Goal: Task Accomplishment & Management: Use online tool/utility

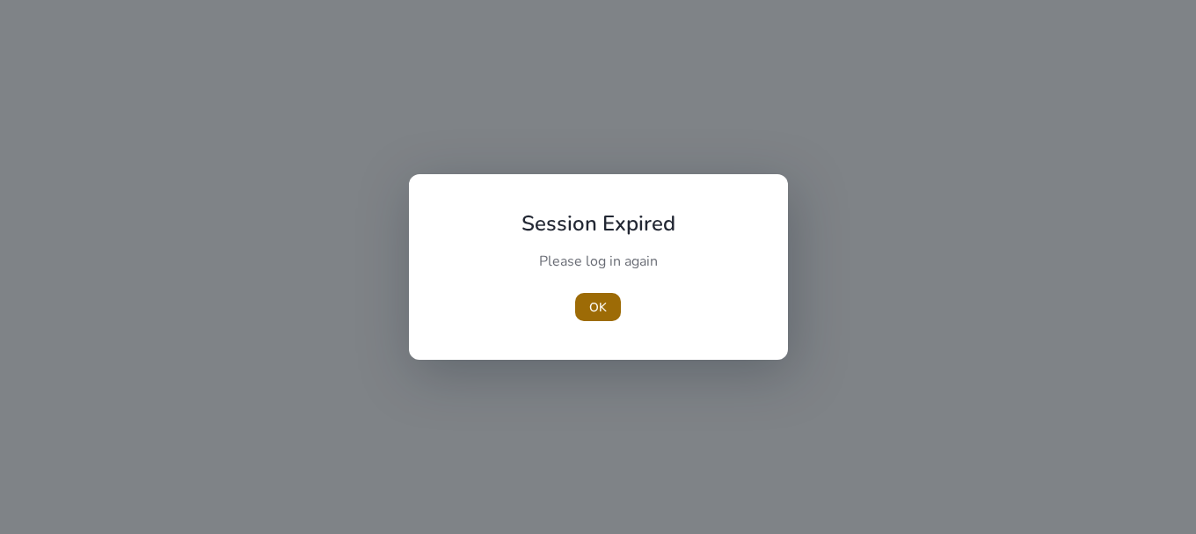
click at [608, 311] on span "button" at bounding box center [598, 307] width 46 height 42
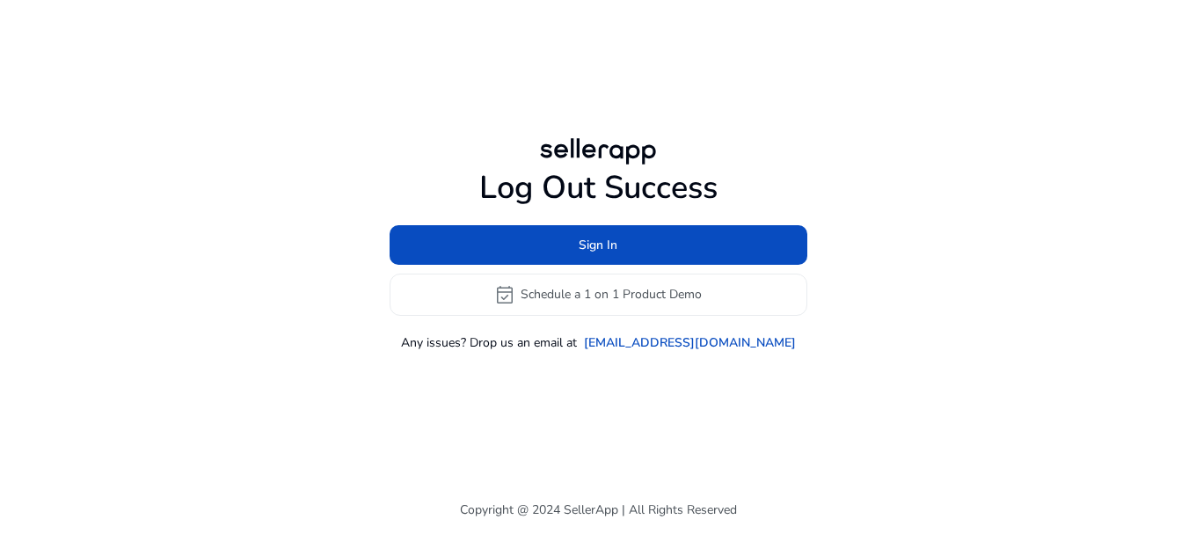
click at [596, 218] on div "Log Out Success Sign In event_available Schedule a 1 on 1 Product Demo Any issu…" at bounding box center [599, 260] width 418 height 182
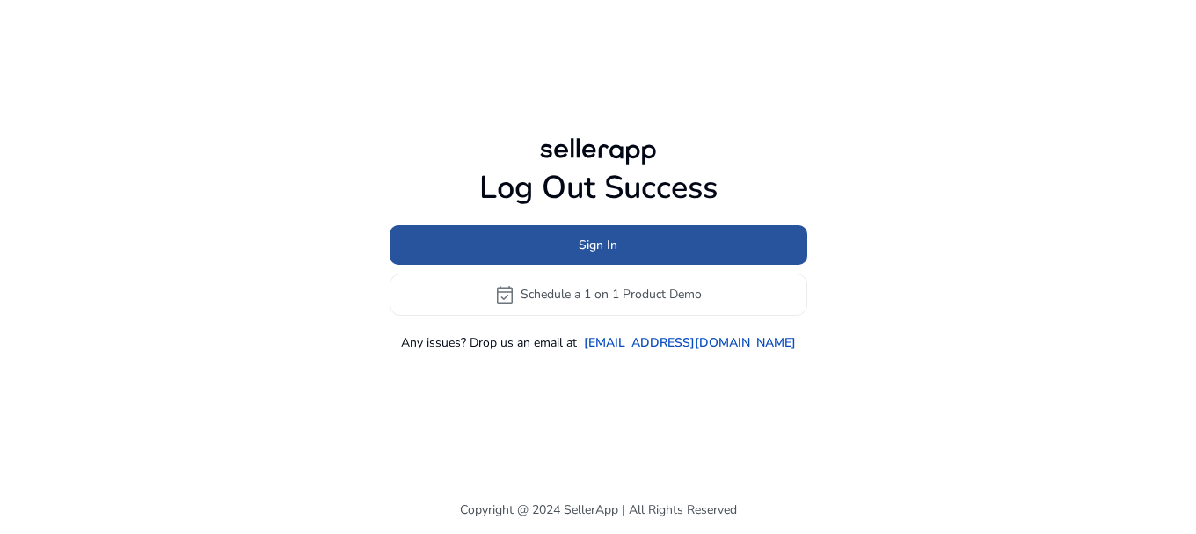
click at [589, 238] on span "Sign In" at bounding box center [598, 245] width 39 height 18
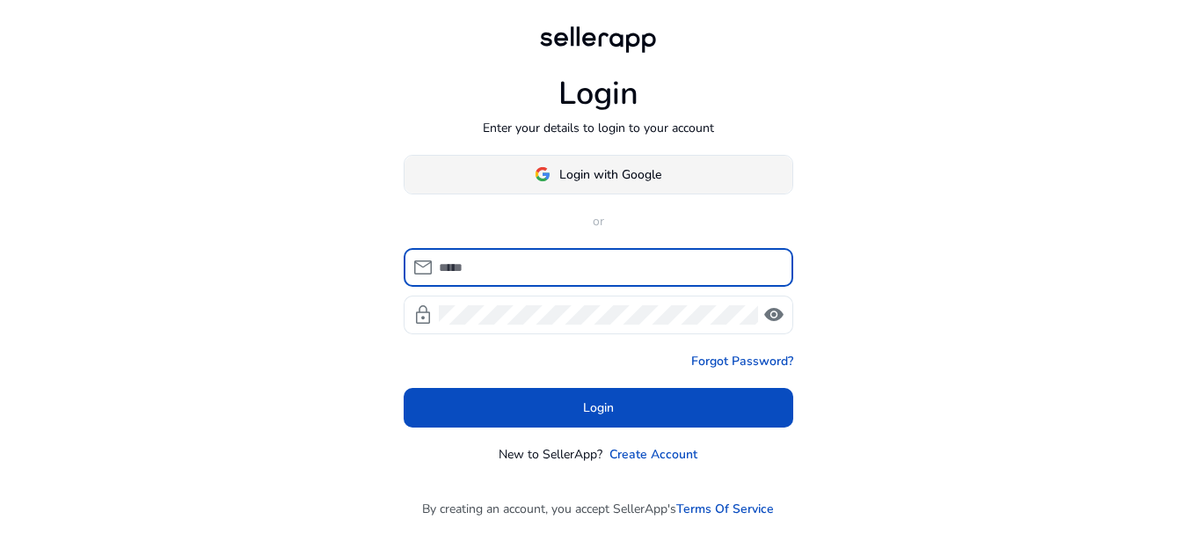
click at [540, 175] on img at bounding box center [543, 174] width 16 height 16
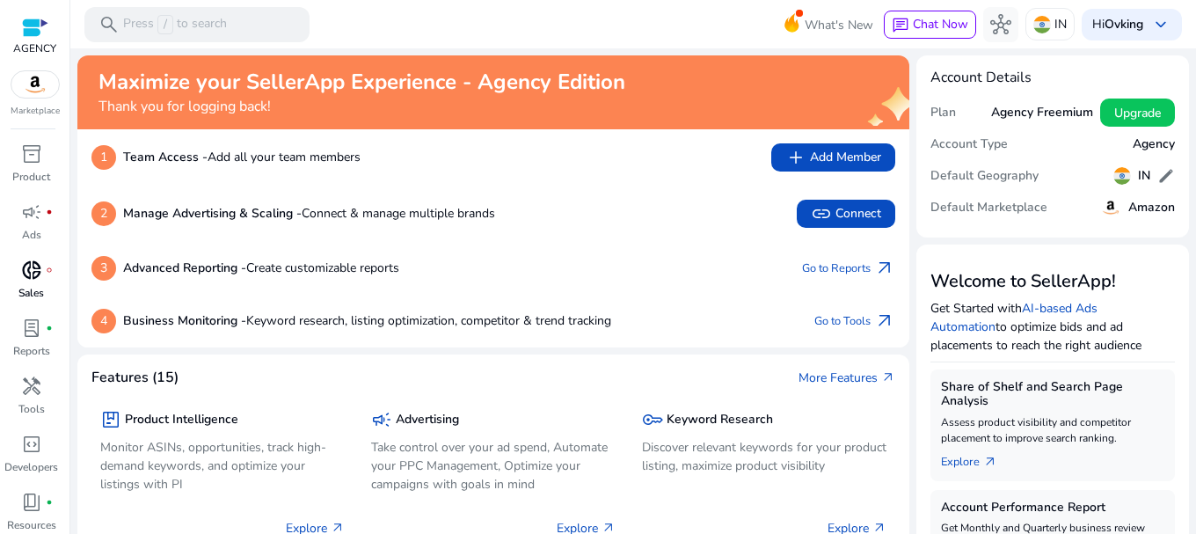
click at [27, 286] on p "Sales" at bounding box center [31, 293] width 26 height 16
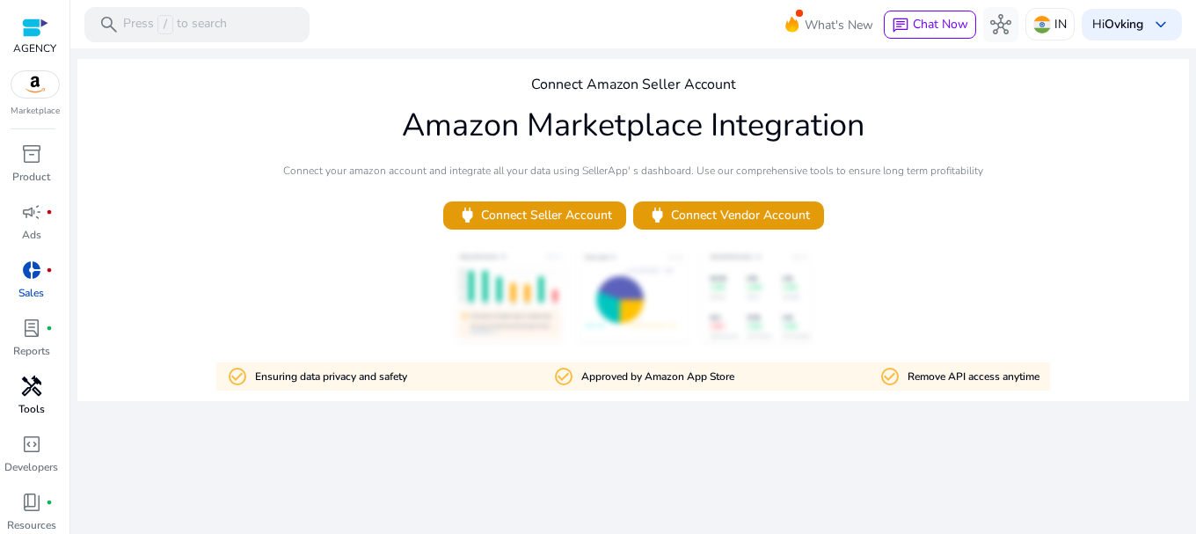
click at [33, 371] on link "lab_profile fiber_manual_record Reports" at bounding box center [31, 343] width 62 height 58
click at [33, 386] on span "handyman" at bounding box center [31, 386] width 21 height 21
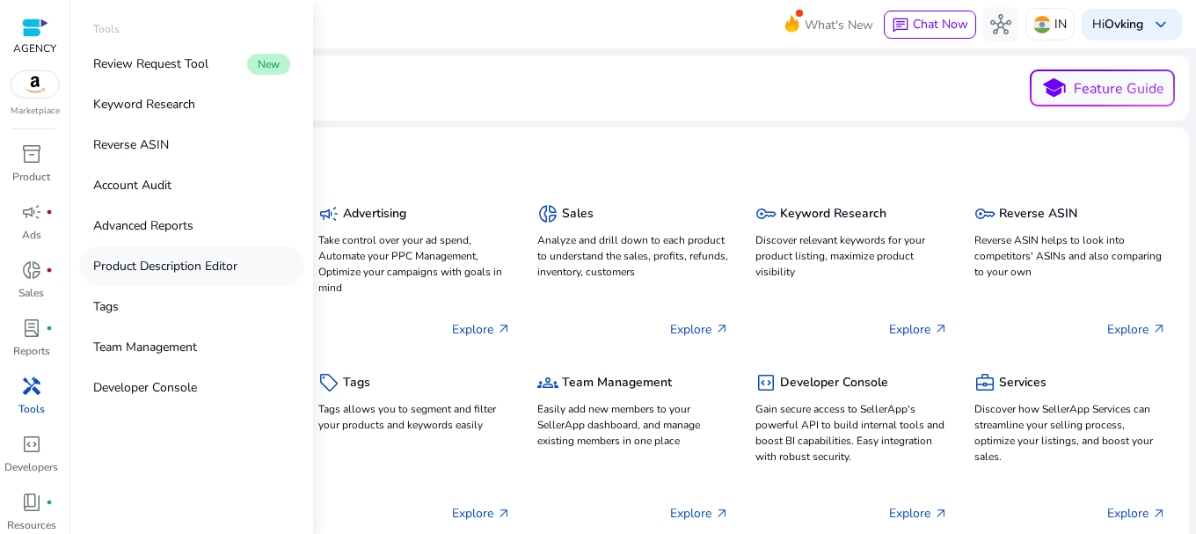
click at [109, 266] on p "Product Description Editor" at bounding box center [165, 266] width 144 height 18
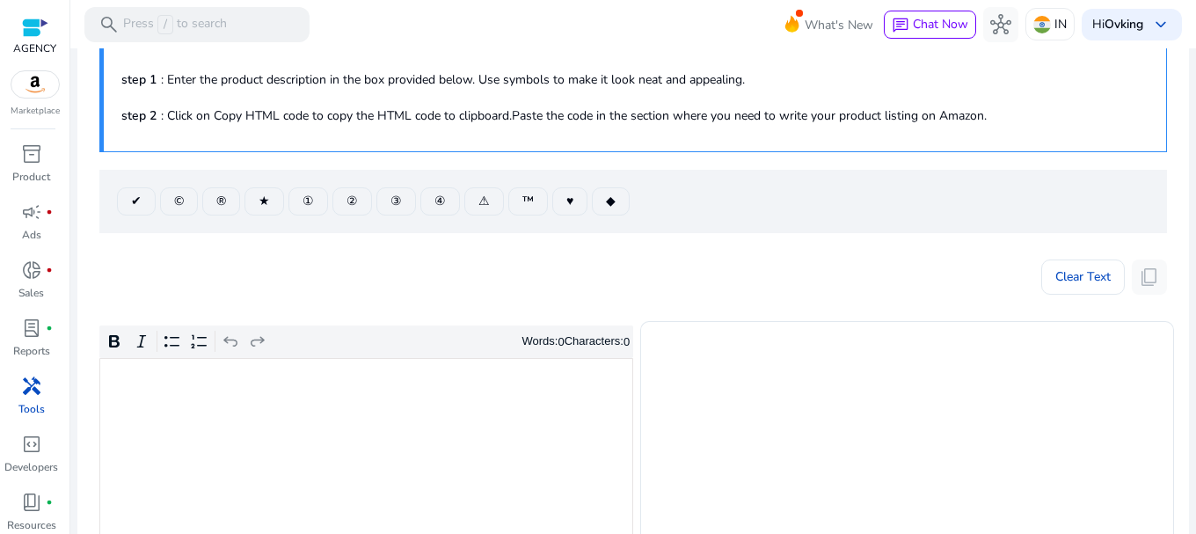
scroll to position [88, 0]
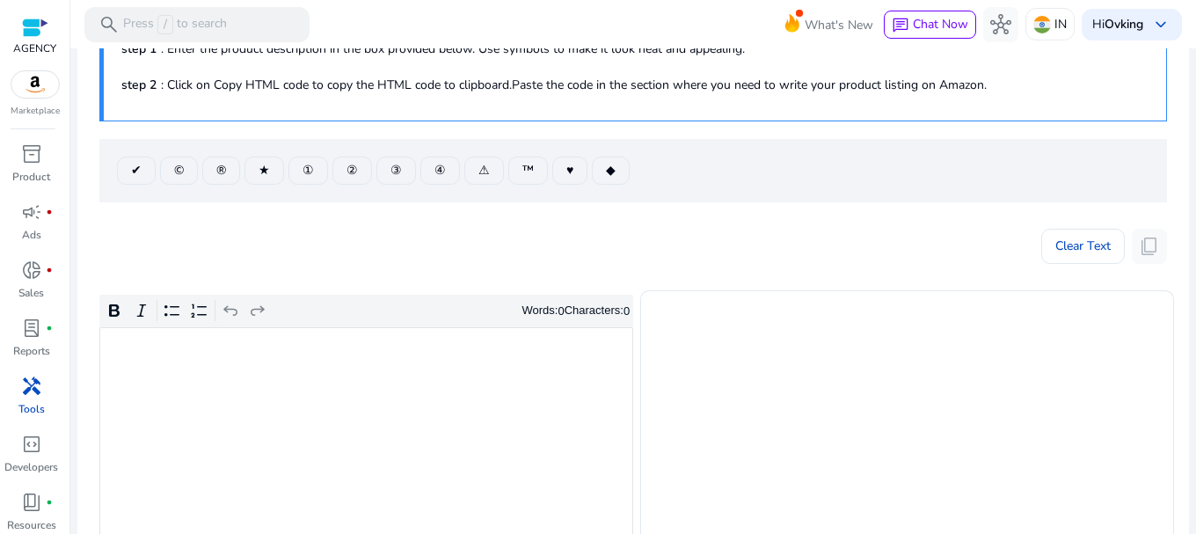
click at [220, 383] on div "Rich Text Editor. Editing area: main. Press Alt+0 for help." at bounding box center [366, 460] width 534 height 266
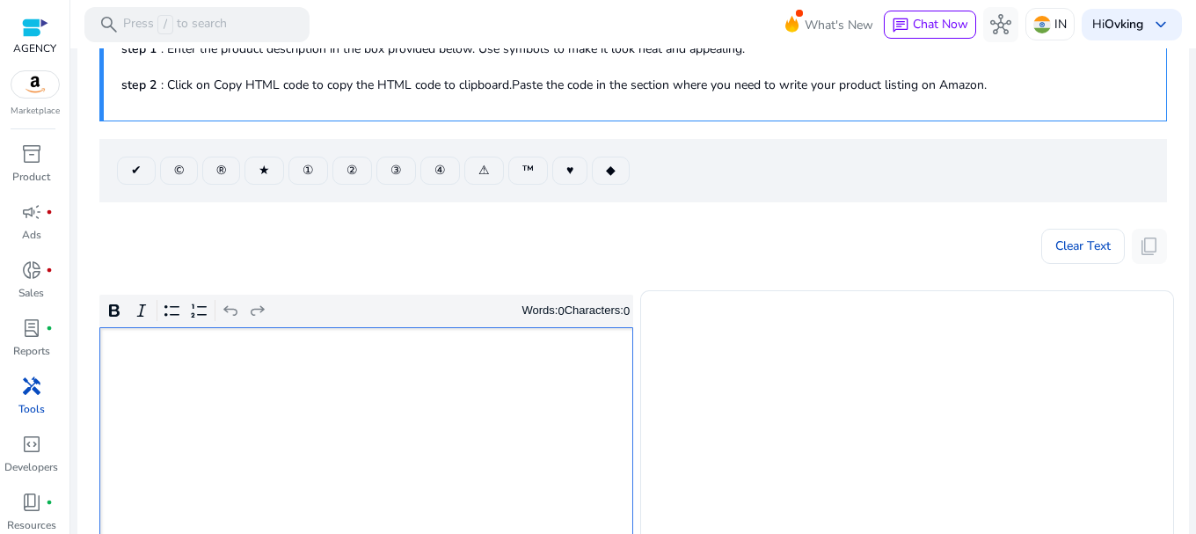
type textarea "**********"
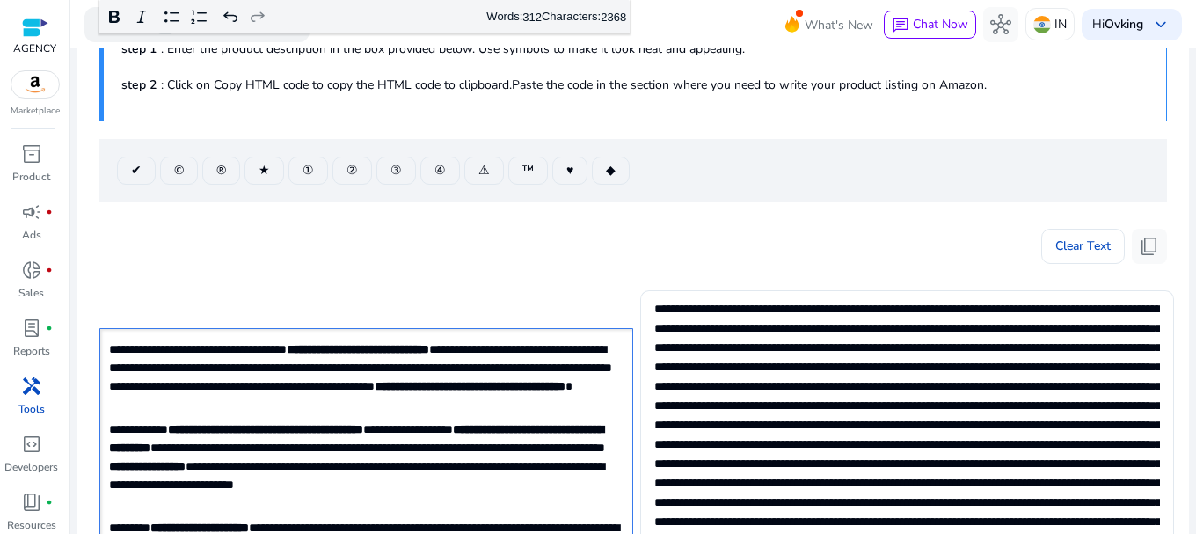
scroll to position [543, 0]
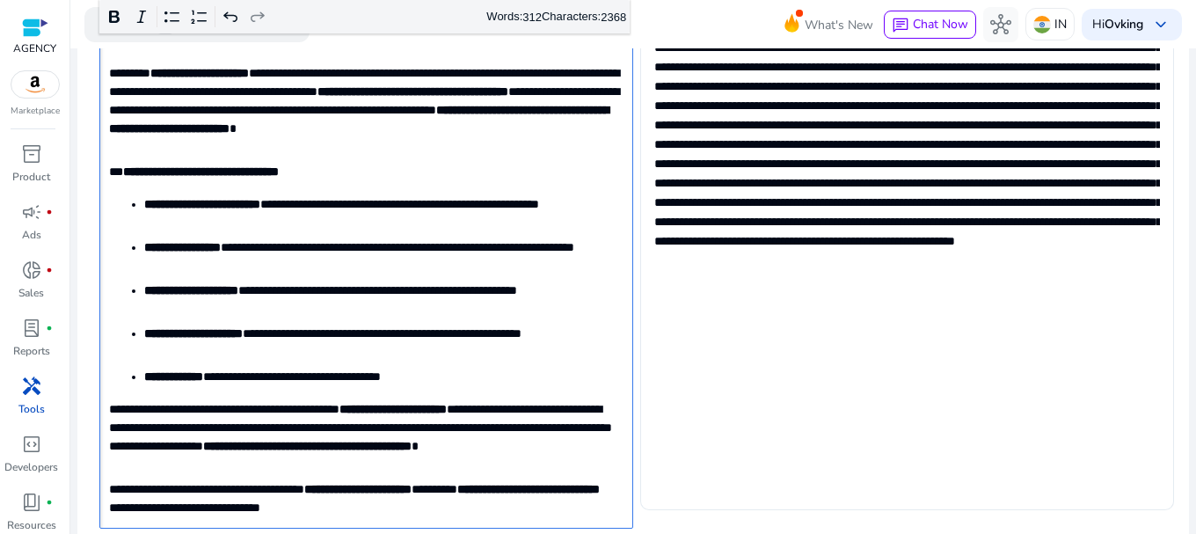
click at [712, 249] on textarea at bounding box center [907, 123] width 506 height 558
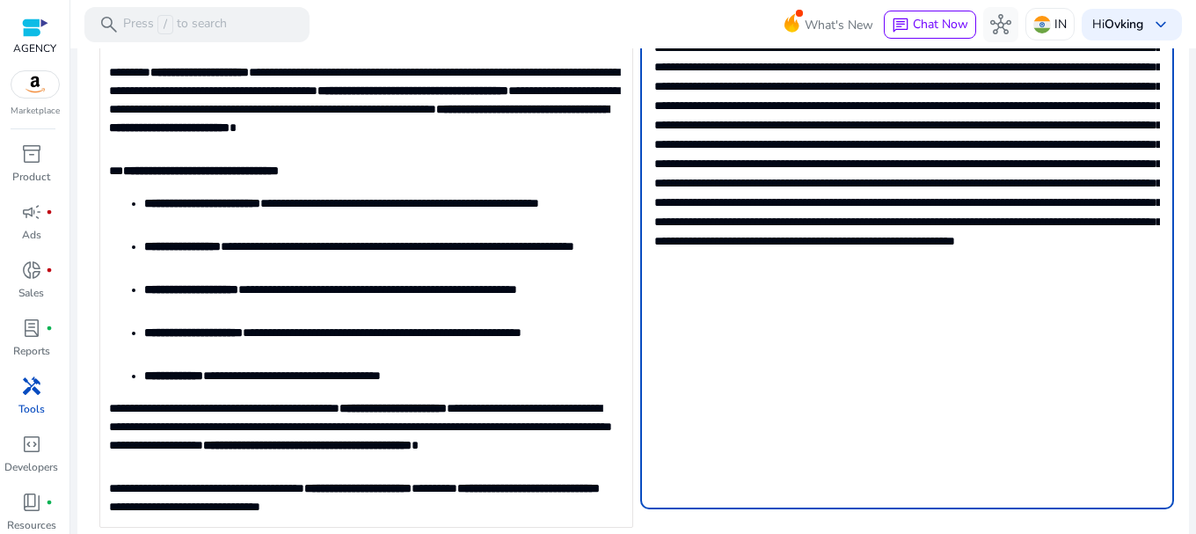
scroll to position [542, 0]
